Goal: Navigation & Orientation: Find specific page/section

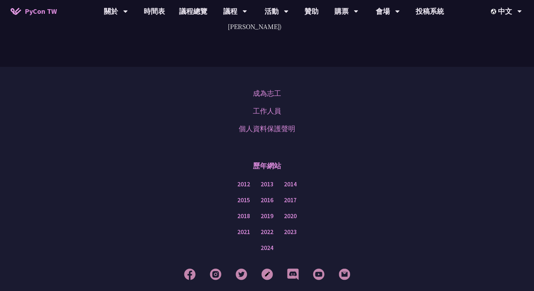
scroll to position [2035, 0]
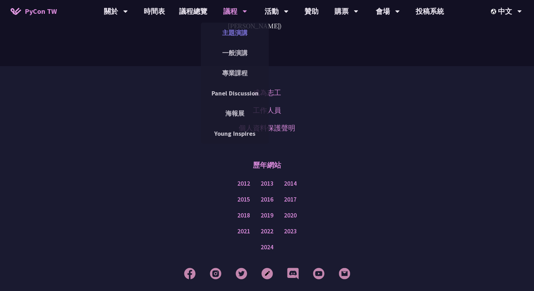
click at [236, 38] on link "主題演講" at bounding box center [235, 32] width 68 height 17
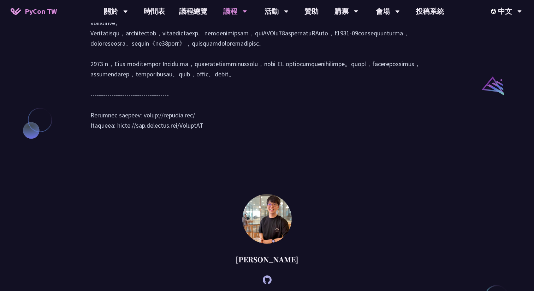
scroll to position [833, 0]
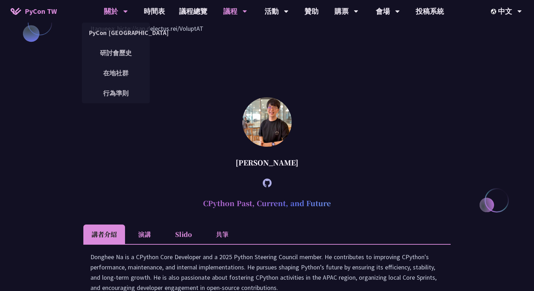
click at [104, 12] on div "關於" at bounding box center [116, 11] width 24 height 23
click at [112, 29] on link "PyCon [GEOGRAPHIC_DATA]" at bounding box center [116, 32] width 68 height 17
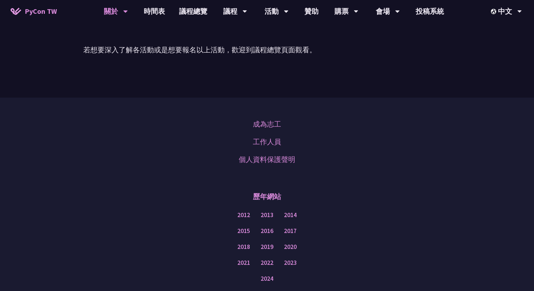
scroll to position [594, 0]
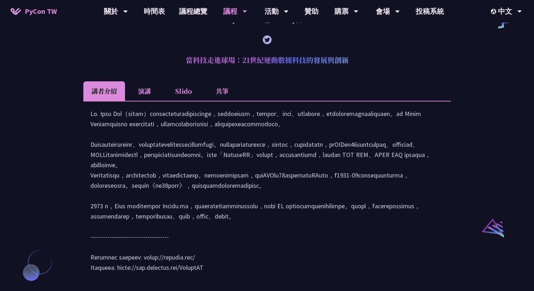
scroll to position [1268, 0]
